Goal: Task Accomplishment & Management: Complete application form

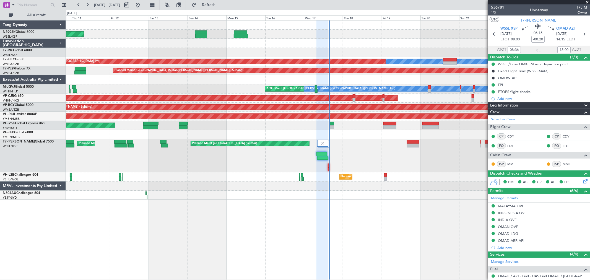
click at [325, 160] on div "Planned Maint [GEOGRAPHIC_DATA] (Seletar) Planned Maint [GEOGRAPHIC_DATA] (Al M…" at bounding box center [328, 155] width 524 height 33
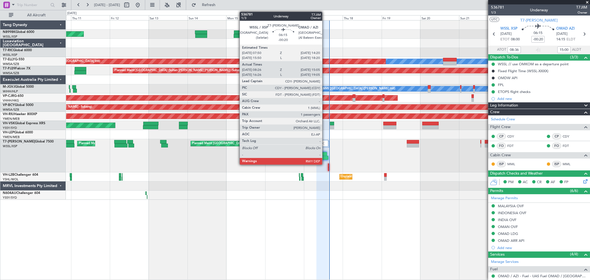
click at [325, 156] on div at bounding box center [322, 154] width 11 height 4
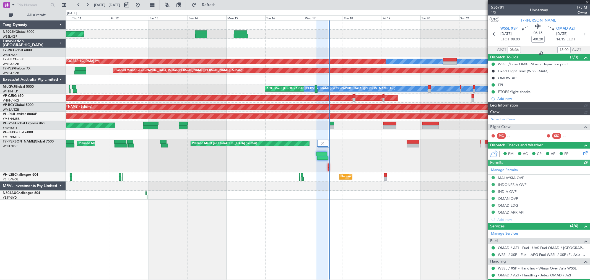
type input "[PERSON_NAME] (LEU)"
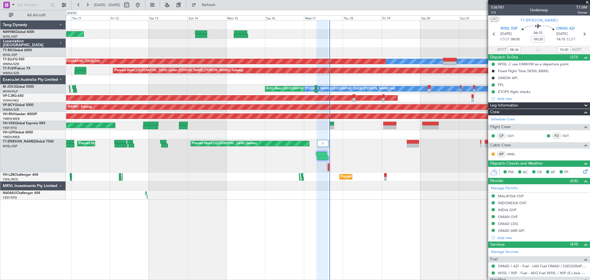
type input "[PERSON_NAME] (LEU)"
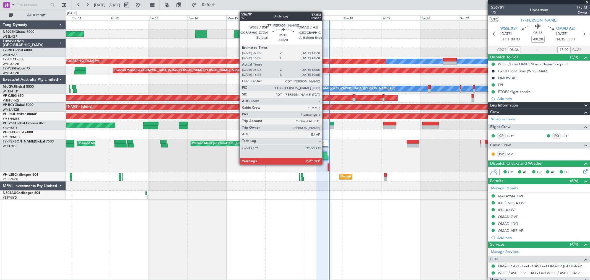
click at [325, 153] on div at bounding box center [322, 154] width 11 height 4
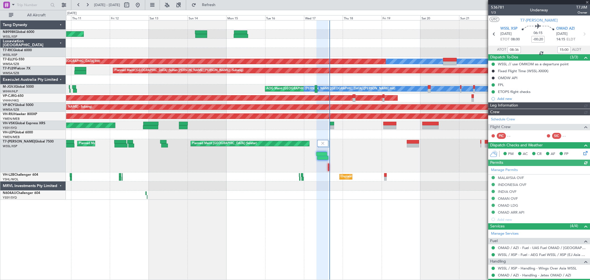
type input "[PERSON_NAME] (LEU)"
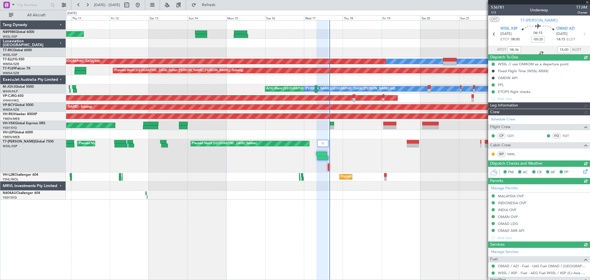
type input "[PERSON_NAME] (LEU)"
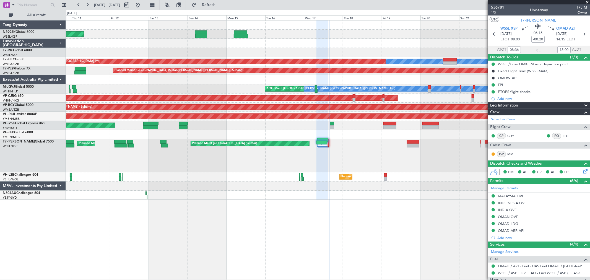
type input "[PERSON_NAME] (LEU)"
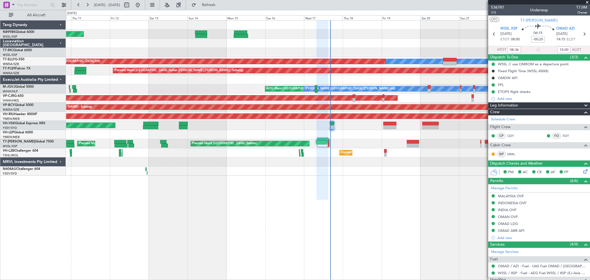
type input "[PERSON_NAME] (LEU)"
